Goal: Check status

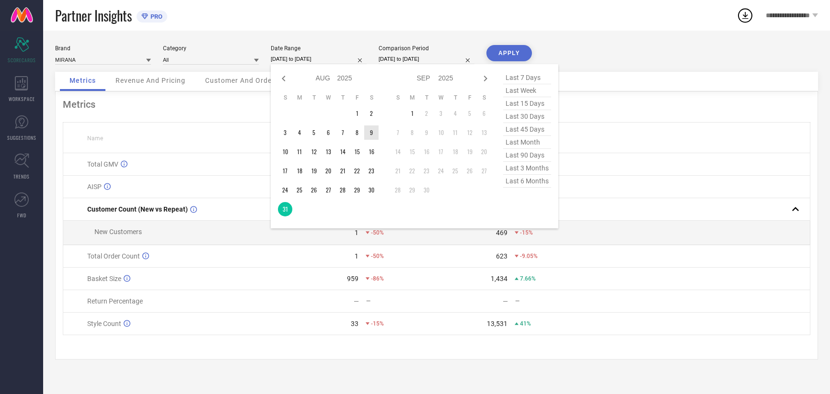
select select "7"
select select "2025"
select select "8"
select select "2025"
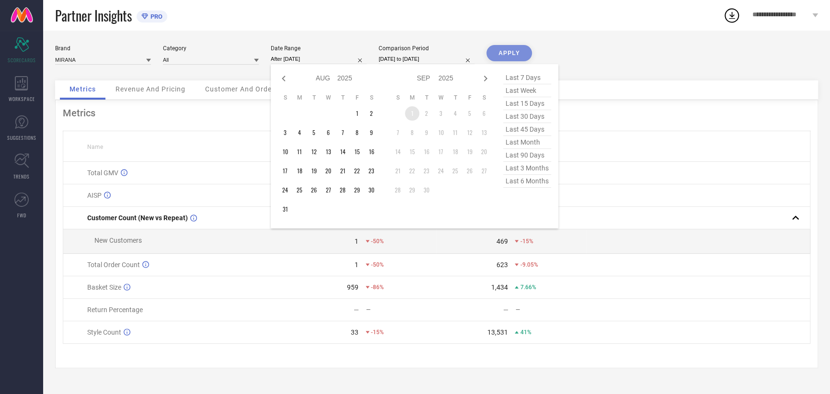
click at [407, 116] on td "1" at bounding box center [412, 113] width 14 height 14
type input "[DATE] to [DATE]"
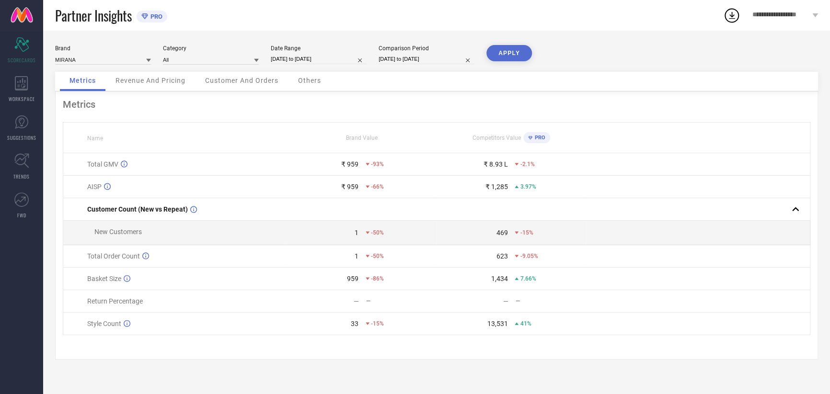
click at [411, 59] on input "[DATE] to [DATE]" at bounding box center [426, 59] width 96 height 10
select select "7"
select select "2024"
select select "8"
select select "2024"
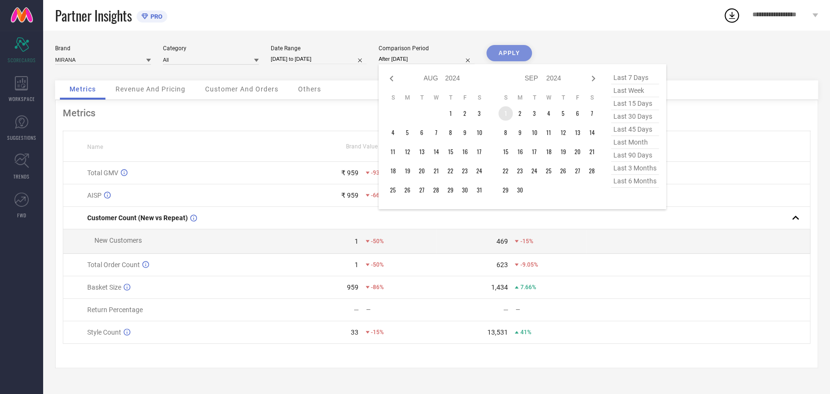
click at [509, 112] on td "1" at bounding box center [505, 113] width 14 height 14
type input "[DATE] to [DATE]"
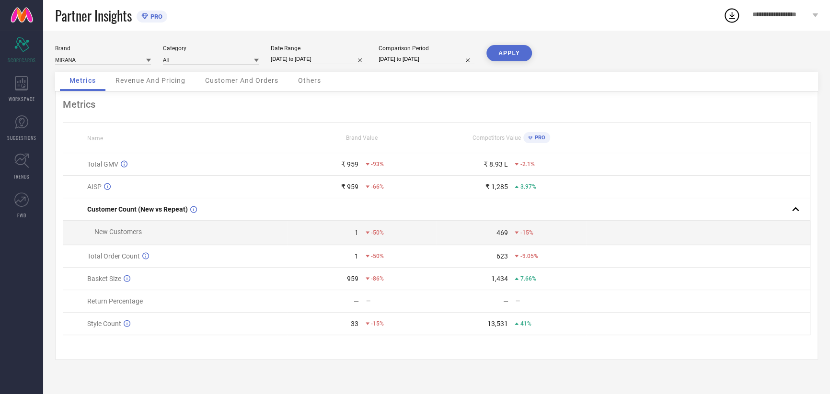
click at [513, 56] on button "APPLY" at bounding box center [509, 53] width 46 height 16
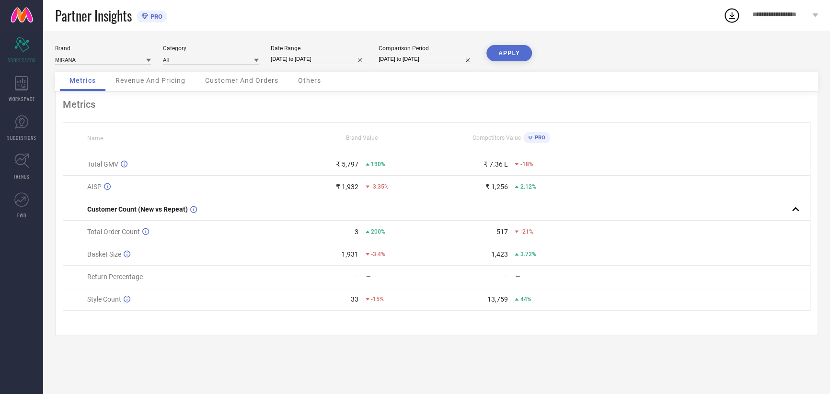
click at [324, 63] on input "[DATE] to [DATE]" at bounding box center [319, 59] width 96 height 10
select select "8"
select select "2025"
select select "9"
select select "2025"
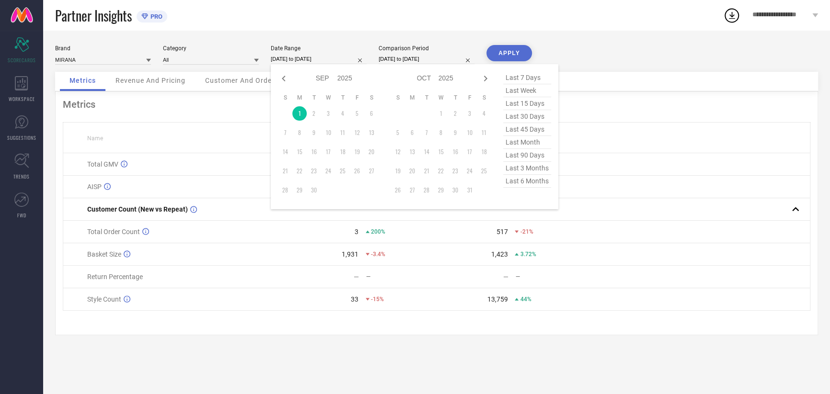
click at [283, 262] on td "Basket Size" at bounding box center [175, 254] width 224 height 23
